Goal: Check status: Check status

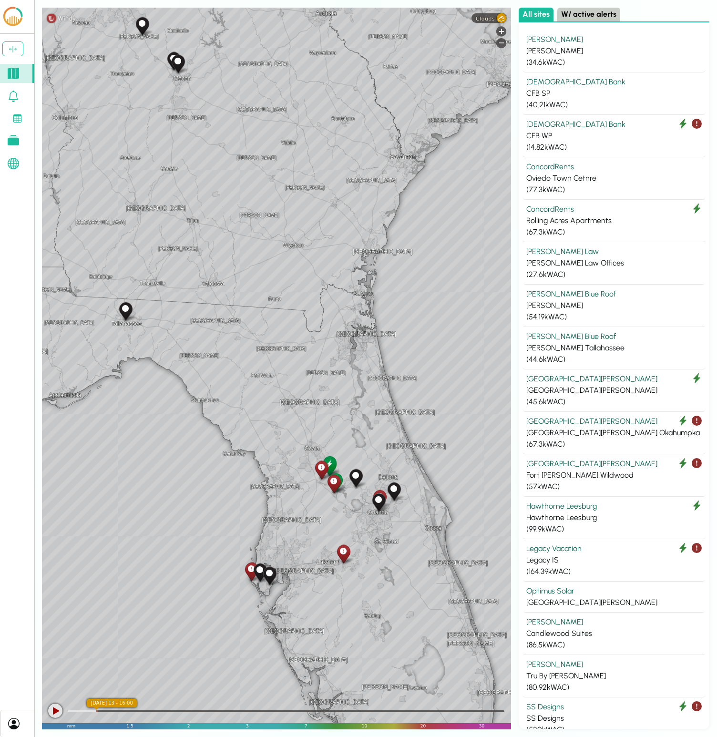
drag, startPoint x: 366, startPoint y: 507, endPoint x: 347, endPoint y: 431, distance: 78.2
click at [347, 431] on div "[GEOGRAPHIC_DATA] [GEOGRAPHIC_DATA] [GEOGRAPHIC_DATA] [GEOGRAPHIC_DATA] [GEOGRA…" at bounding box center [276, 369] width 469 height 722
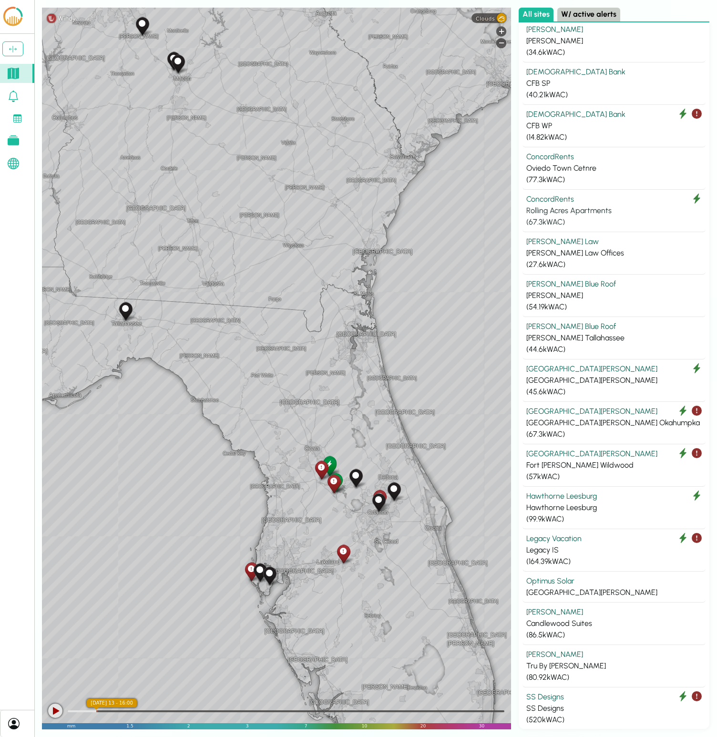
scroll to position [12, 0]
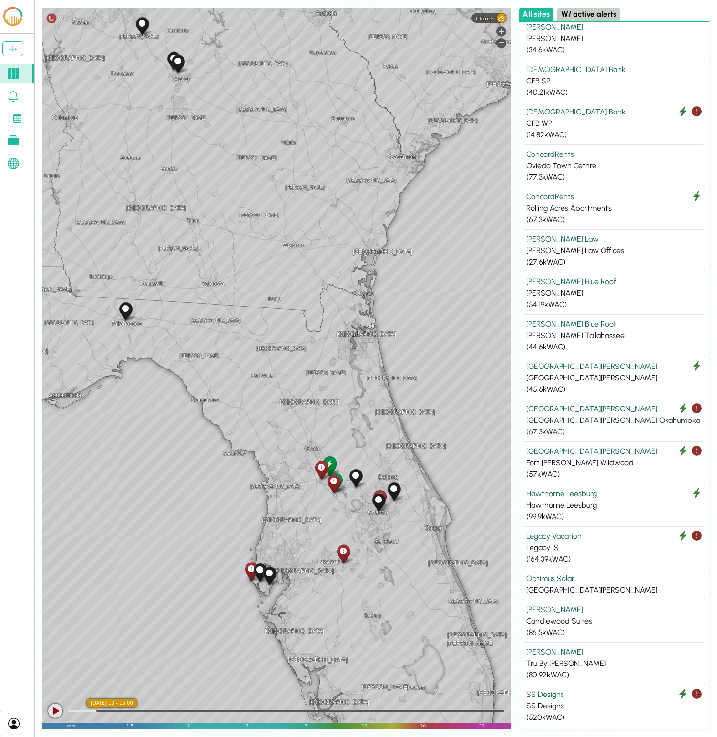
click at [610, 411] on div "[GEOGRAPHIC_DATA][PERSON_NAME]" at bounding box center [613, 408] width 175 height 11
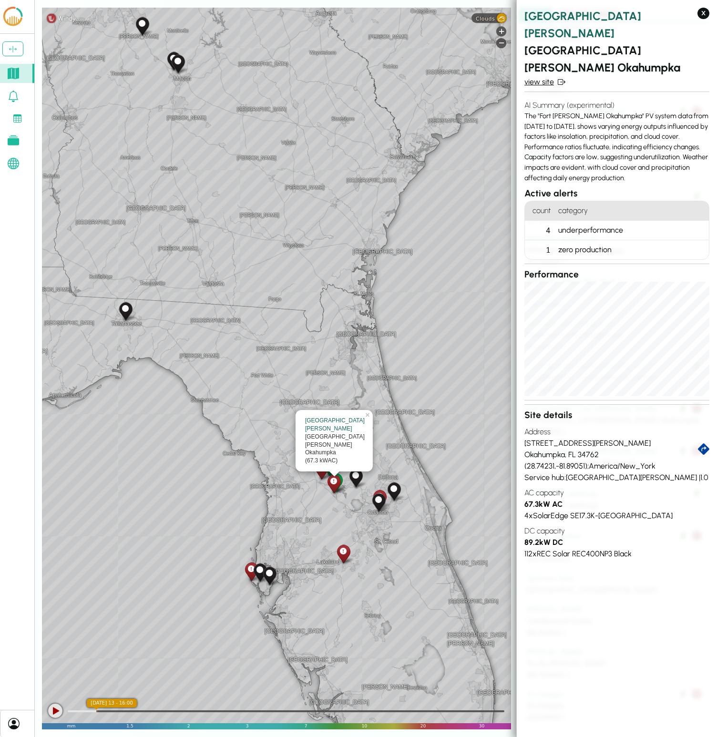
click at [546, 76] on link "view site" at bounding box center [616, 81] width 185 height 11
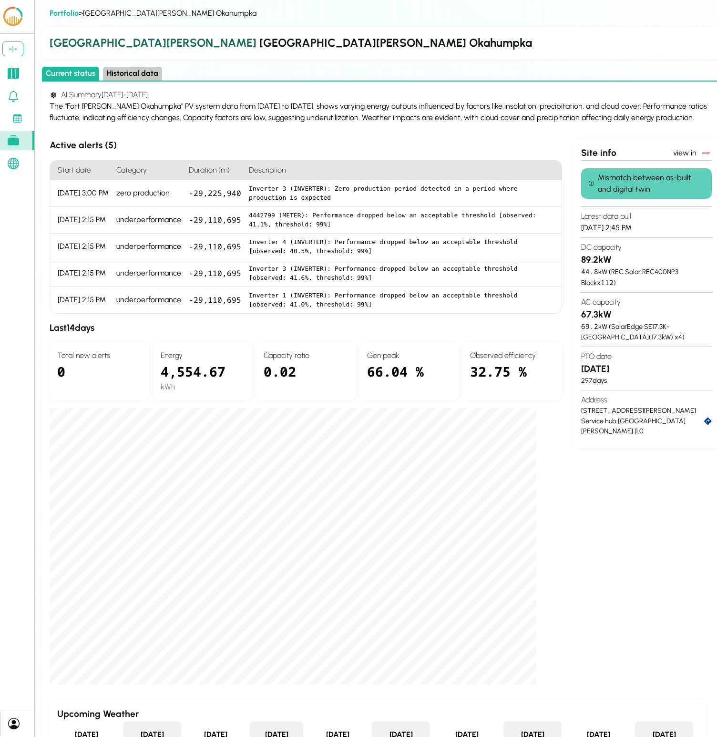
click at [119, 71] on button "Historical data" at bounding box center [132, 74] width 59 height 14
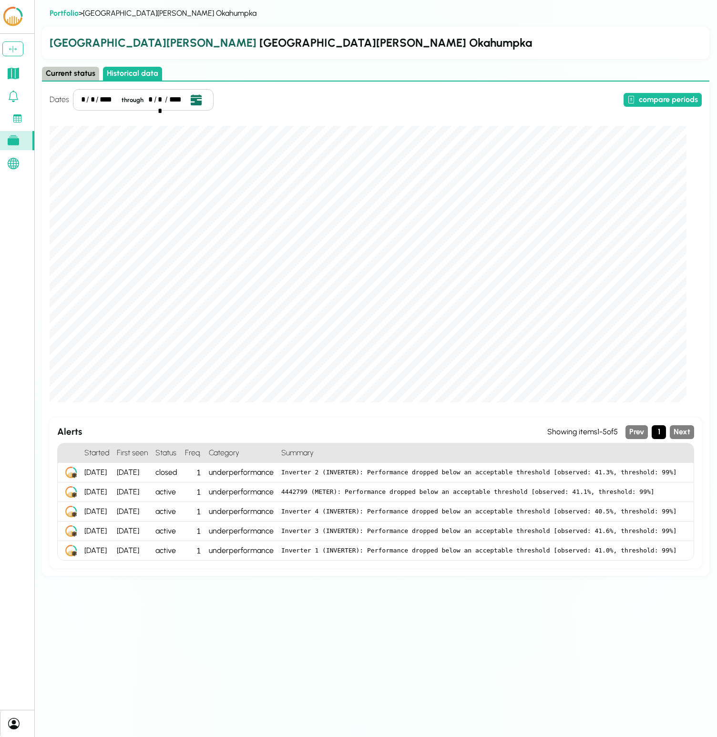
click at [191, 99] on icon "Open date picker" at bounding box center [196, 99] width 10 height 10
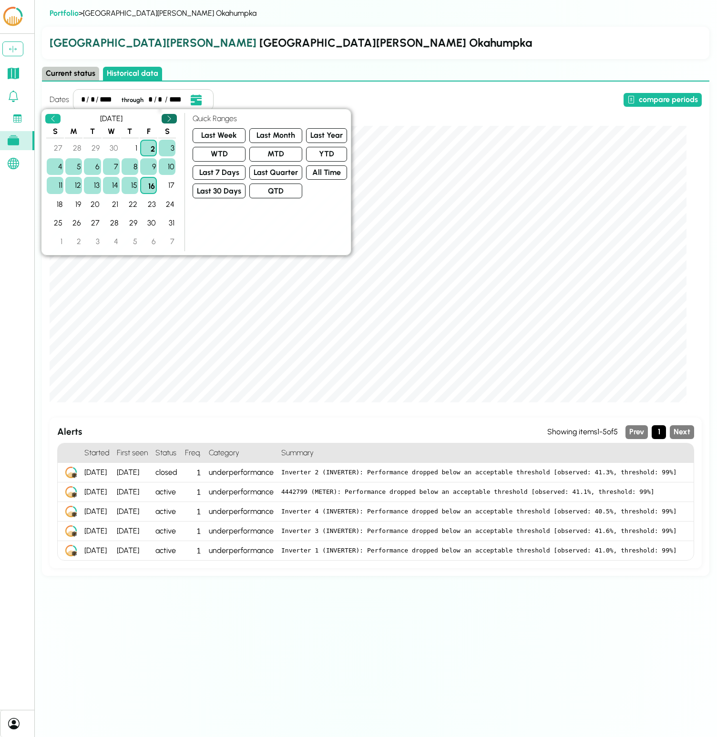
click at [172, 119] on icon "Next" at bounding box center [169, 119] width 8 height 8
click at [167, 147] on div "7" at bounding box center [167, 148] width 17 height 17
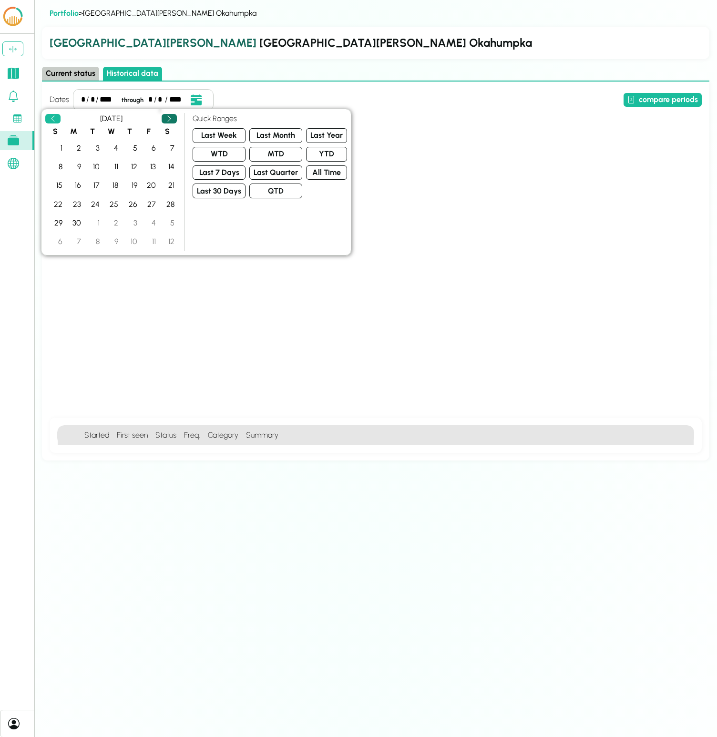
click at [168, 118] on icon "Next" at bounding box center [169, 119] width 8 height 8
click at [164, 123] on button "Next" at bounding box center [169, 119] width 15 height 10
click at [83, 104] on div "*" at bounding box center [83, 99] width 4 height 11
click at [83, 97] on div "*" at bounding box center [83, 99] width 4 height 11
click at [83, 142] on td "3" at bounding box center [92, 148] width 18 height 18
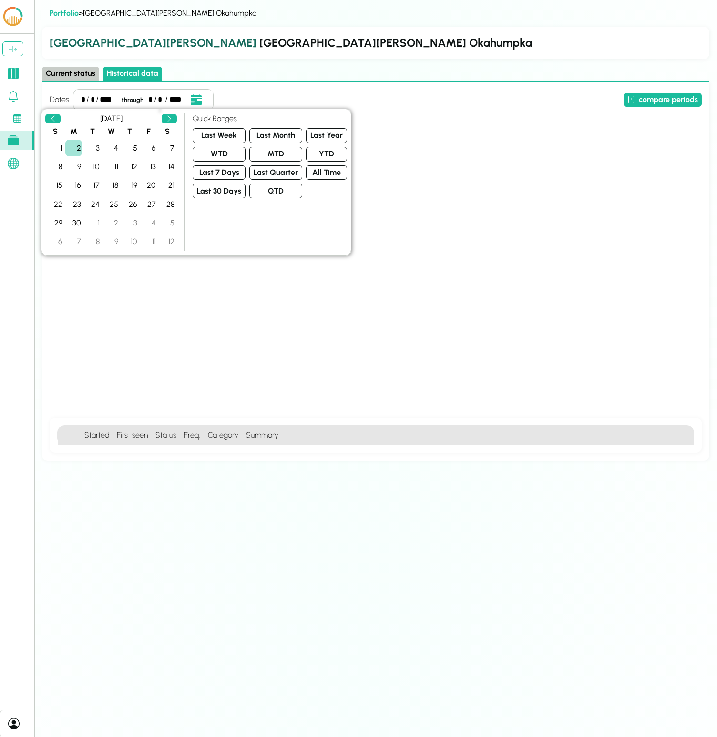
click at [80, 145] on div "2" at bounding box center [73, 148] width 17 height 17
click at [149, 151] on div "6" at bounding box center [148, 148] width 17 height 17
click at [153, 168] on div "13" at bounding box center [148, 166] width 17 height 17
click at [225, 140] on button "Last Week" at bounding box center [219, 135] width 53 height 15
click at [310, 93] on div "compare periods" at bounding box center [459, 100] width 484 height 14
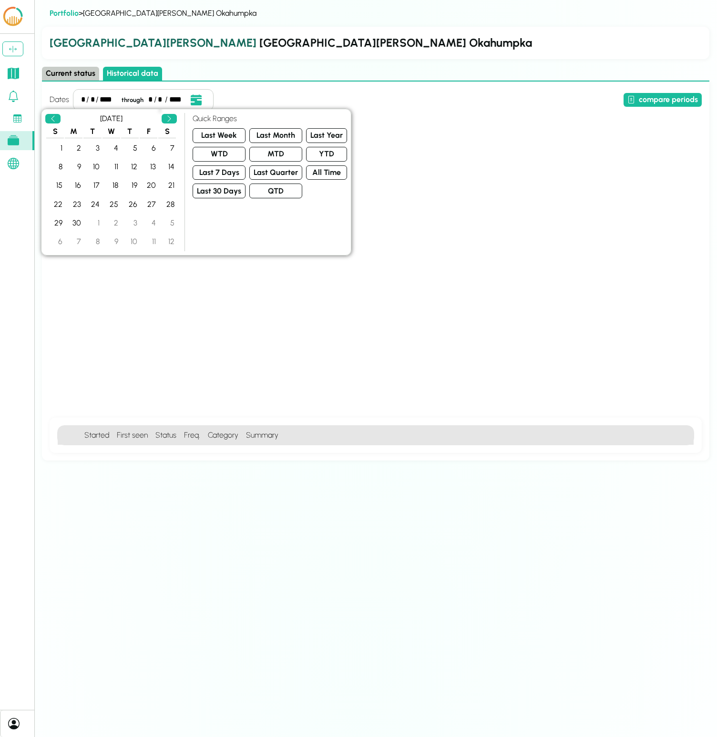
click at [310, 93] on div "compare periods" at bounding box center [459, 100] width 484 height 14
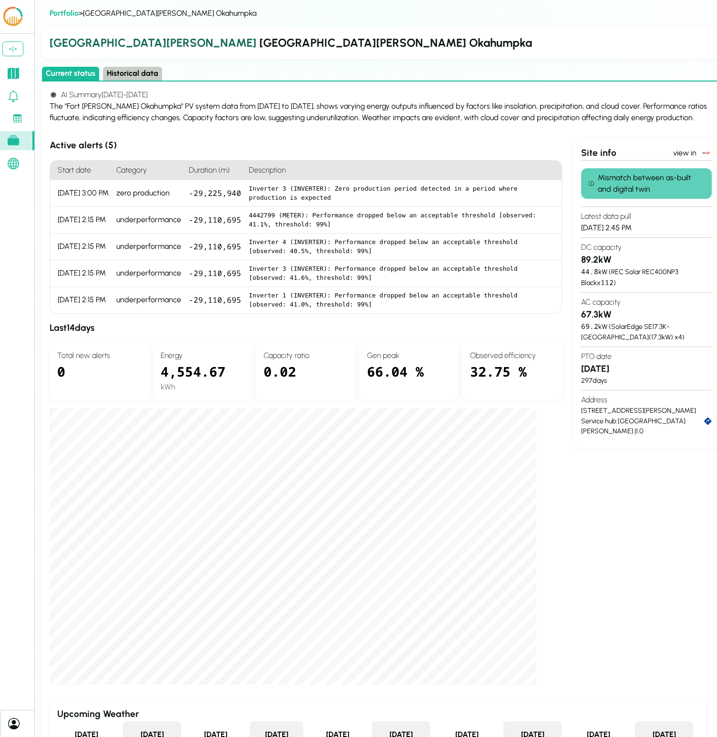
click at [134, 74] on button "Historical data" at bounding box center [132, 74] width 59 height 14
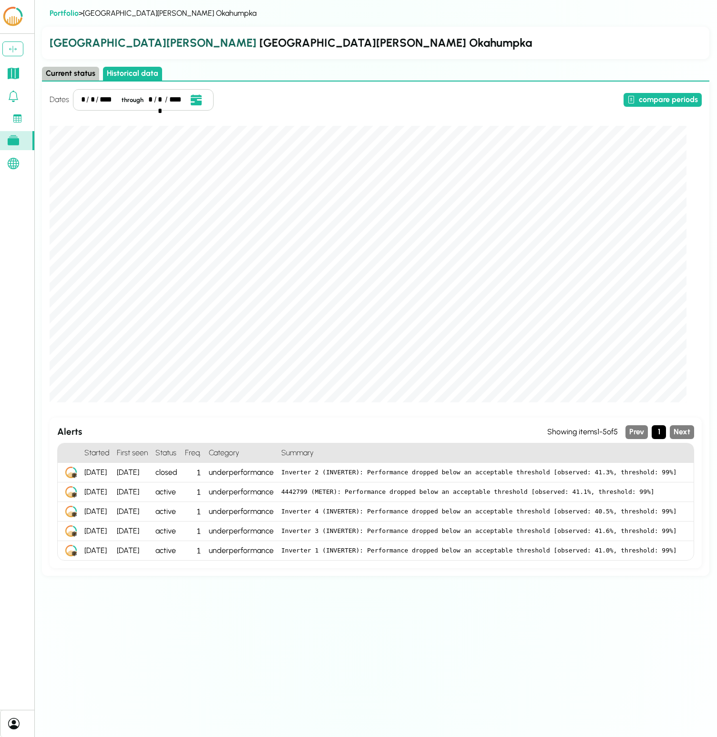
click at [91, 102] on div "*" at bounding box center [93, 99] width 4 height 11
click at [84, 100] on div "*" at bounding box center [83, 99] width 4 height 11
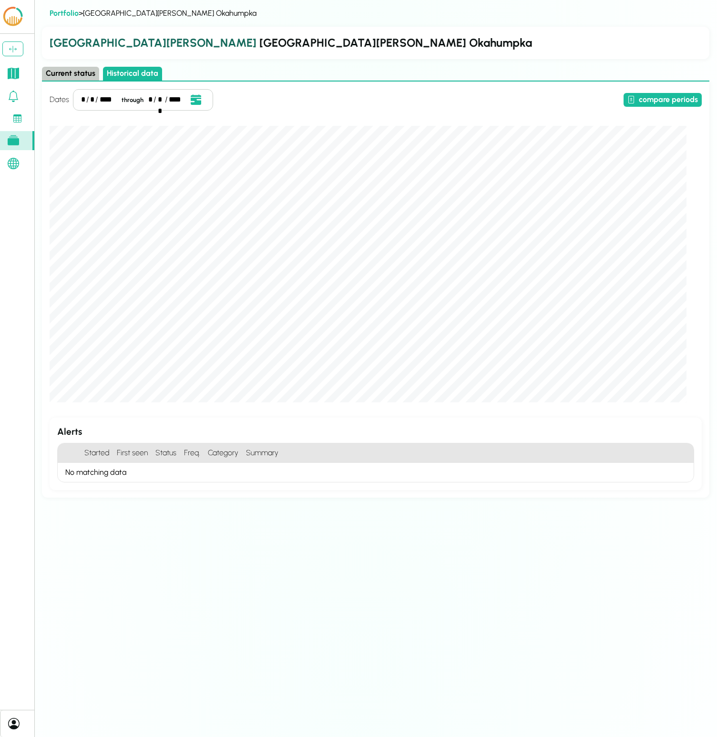
click at [91, 98] on div "*" at bounding box center [92, 99] width 4 height 11
click at [158, 100] on div "**" at bounding box center [161, 99] width 6 height 11
click at [146, 100] on div "* / * / **** through * / ** / ****" at bounding box center [143, 99] width 140 height 21
click at [93, 99] on div "*" at bounding box center [92, 99] width 4 height 11
click at [158, 100] on div "**" at bounding box center [158, 99] width 6 height 11
